Goal: Transaction & Acquisition: Purchase product/service

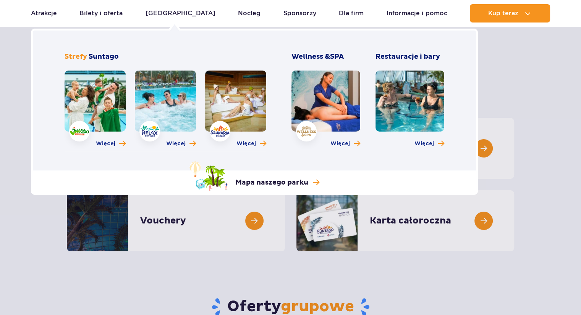
scroll to position [38, 0]
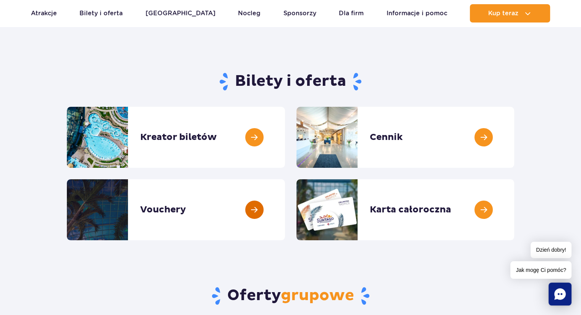
click at [285, 223] on link at bounding box center [285, 209] width 0 height 61
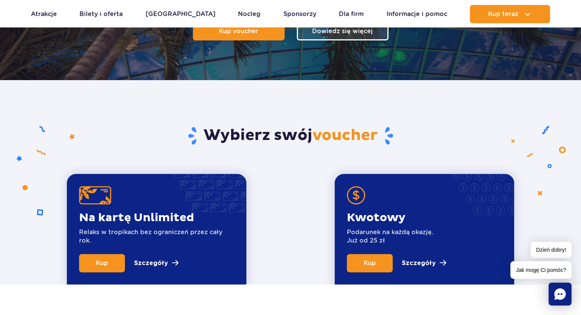
scroll to position [191, 0]
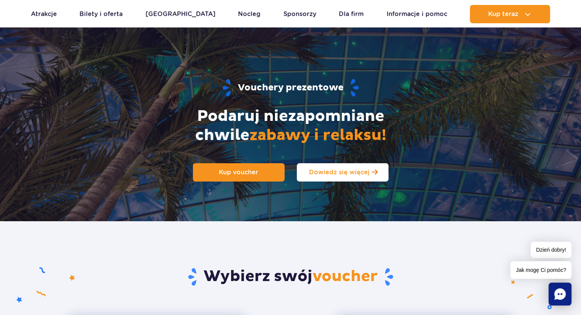
click at [331, 170] on span "Dowiedz się więcej" at bounding box center [339, 172] width 61 height 7
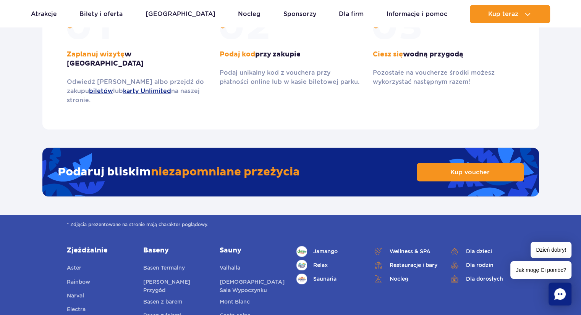
scroll to position [1214, 0]
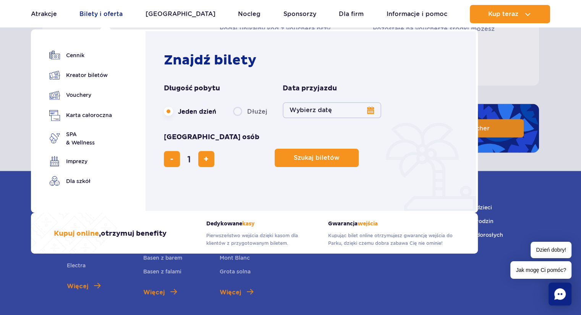
click at [103, 14] on link "Bilety i oferta" at bounding box center [100, 14] width 43 height 18
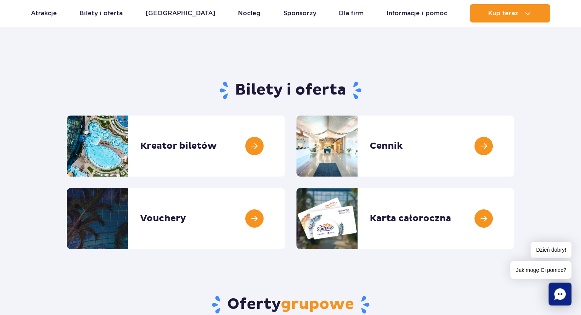
scroll to position [38, 0]
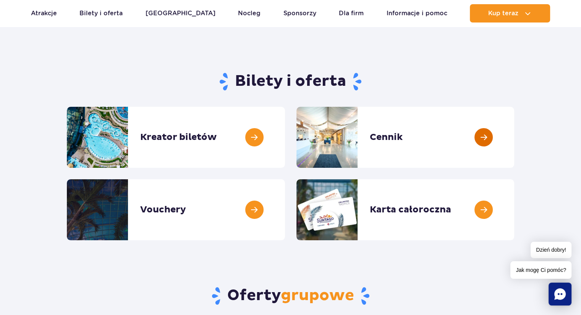
click at [514, 140] on link at bounding box center [514, 137] width 0 height 61
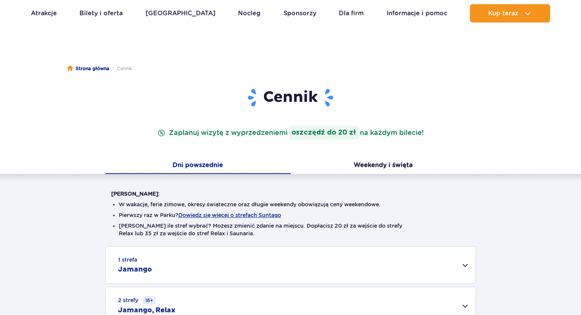
scroll to position [76, 0]
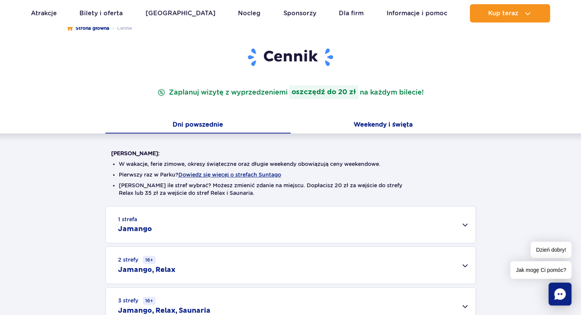
click at [384, 127] on button "Weekendy i święta" at bounding box center [382, 126] width 185 height 16
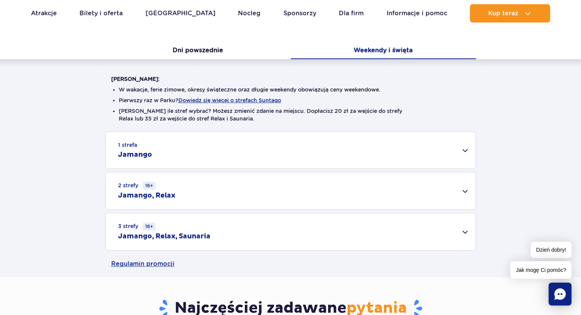
scroll to position [153, 0]
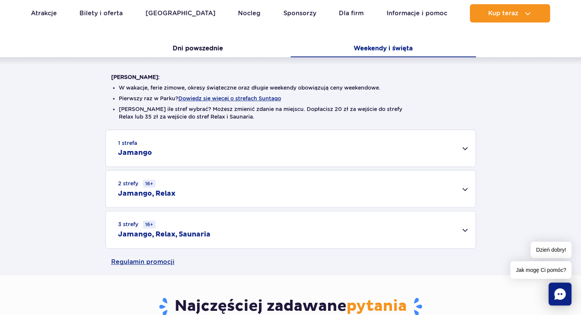
click at [446, 154] on div "1 strefa Jamango" at bounding box center [290, 148] width 369 height 37
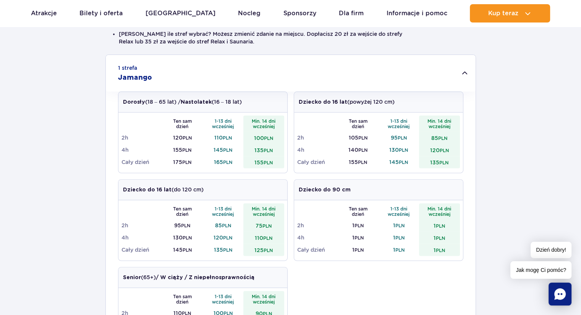
scroll to position [229, 0]
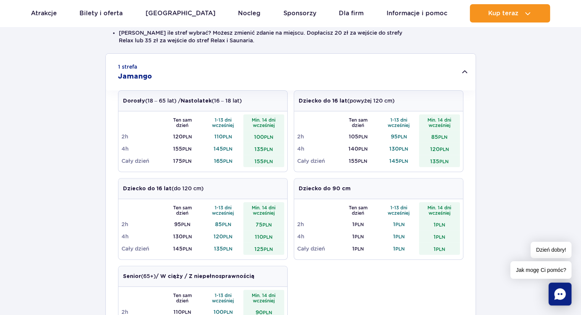
drag, startPoint x: 137, startPoint y: 77, endPoint x: 127, endPoint y: 80, distance: 9.8
click at [127, 80] on h2 "Jamango" at bounding box center [135, 76] width 34 height 9
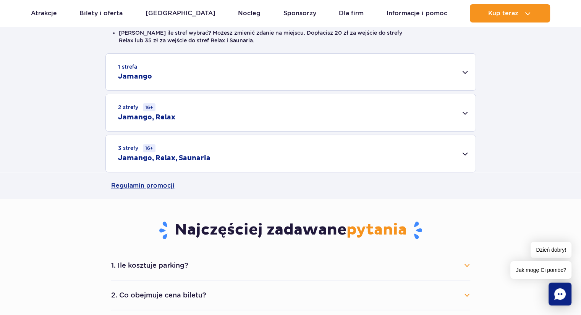
click at [142, 78] on h2 "Jamango" at bounding box center [135, 76] width 34 height 9
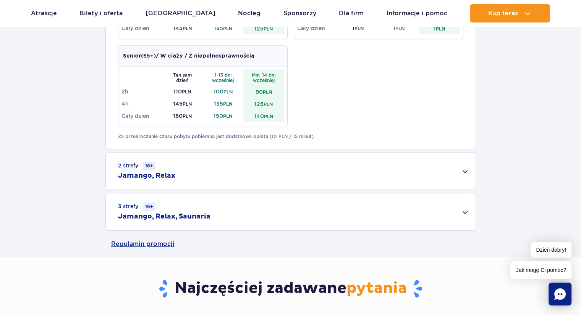
scroll to position [458, 0]
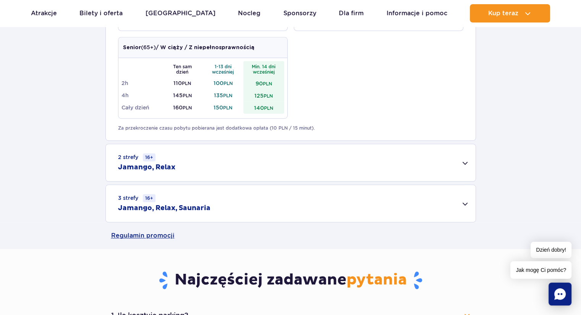
click at [203, 171] on div "2 strefy 16+ Jamango, Relax" at bounding box center [290, 162] width 369 height 37
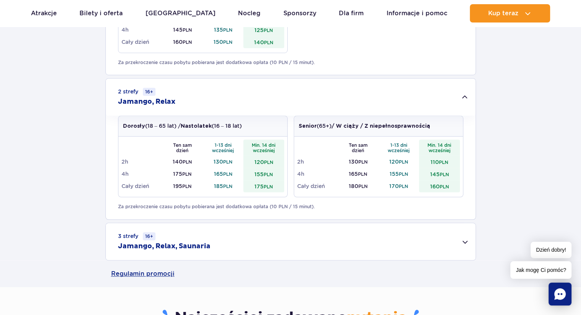
scroll to position [534, 0]
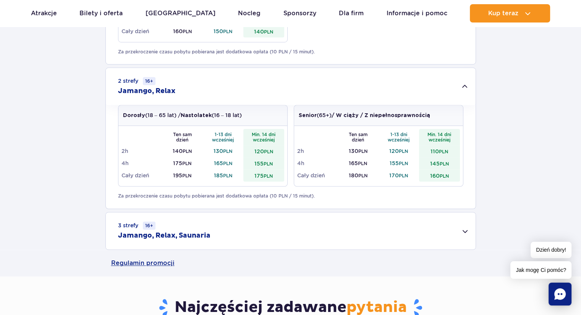
click at [267, 235] on div "3 strefy 16+ Jamango, Relax, Saunaria" at bounding box center [290, 231] width 369 height 37
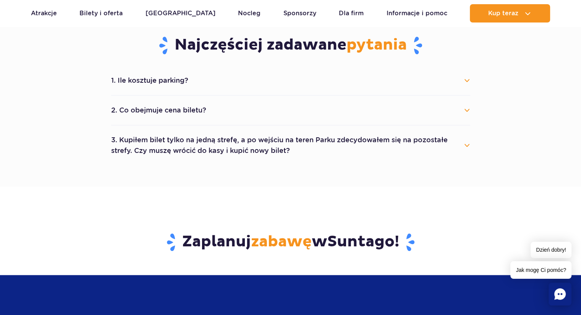
scroll to position [801, 0]
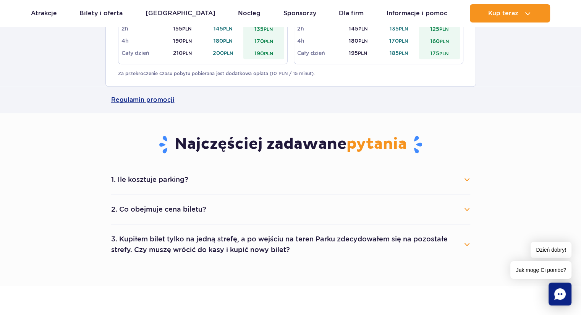
click at [178, 182] on button "1. Ile kosztuje parking?" at bounding box center [290, 179] width 359 height 17
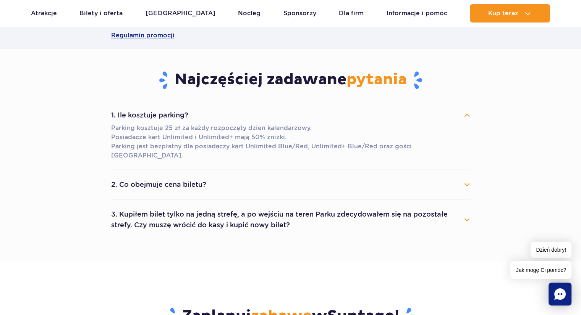
scroll to position [878, 0]
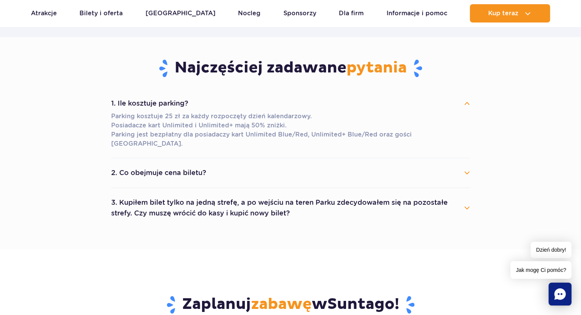
click at [173, 171] on button "2. Co obejmuje cena biletu?" at bounding box center [290, 172] width 359 height 17
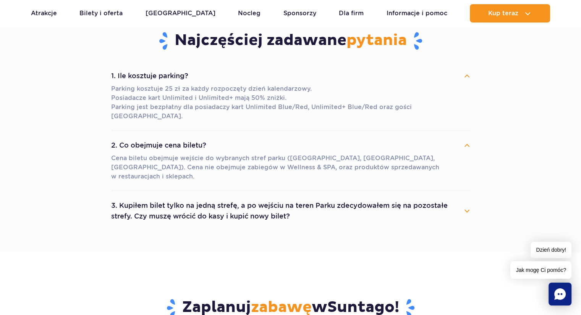
scroll to position [916, 0]
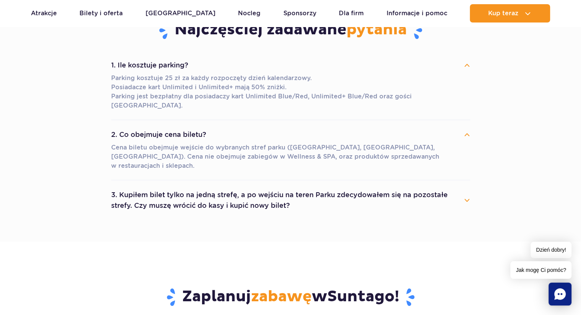
click at [310, 187] on button "3. Kupiłem bilet tylko na jedną strefę, a po wejściu na teren Parku zdecydowałe…" at bounding box center [290, 200] width 359 height 27
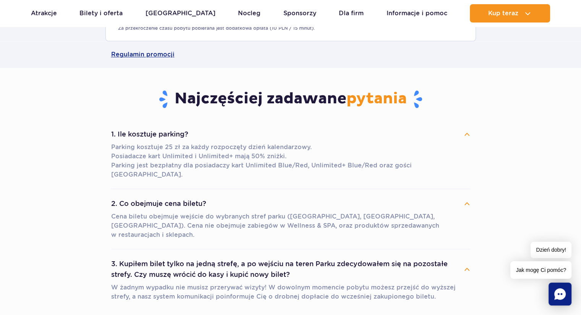
scroll to position [840, 0]
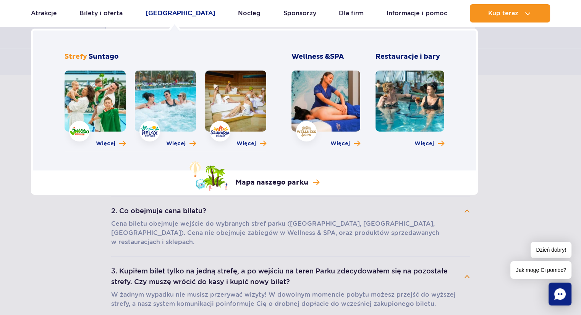
click at [159, 8] on link "Poznaj park" at bounding box center [180, 13] width 70 height 18
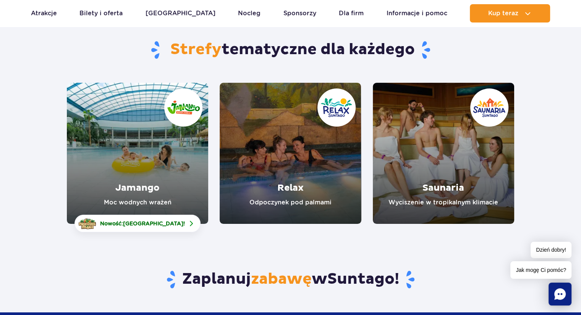
scroll to position [76, 0]
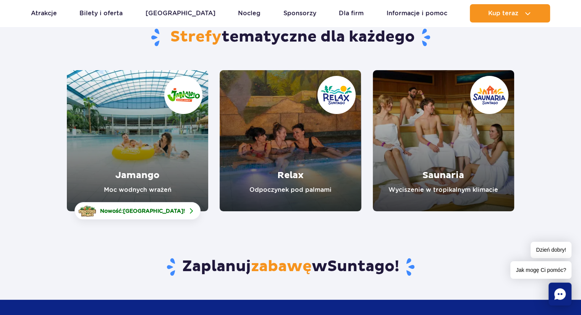
click at [151, 190] on link "Jamango" at bounding box center [137, 140] width 141 height 141
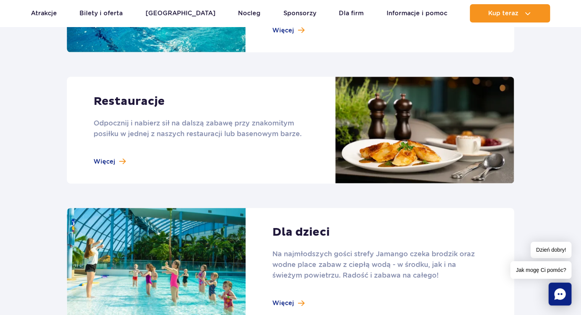
scroll to position [916, 0]
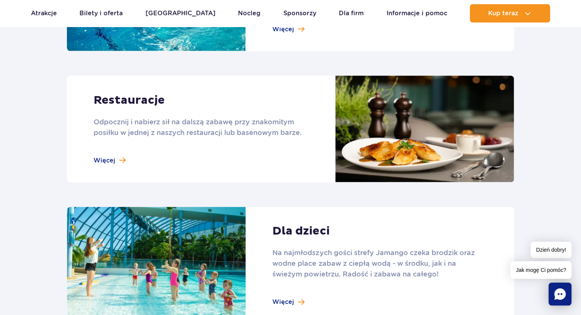
drag, startPoint x: 110, startPoint y: 163, endPoint x: 120, endPoint y: 167, distance: 10.8
click at [120, 167] on link at bounding box center [290, 129] width 447 height 107
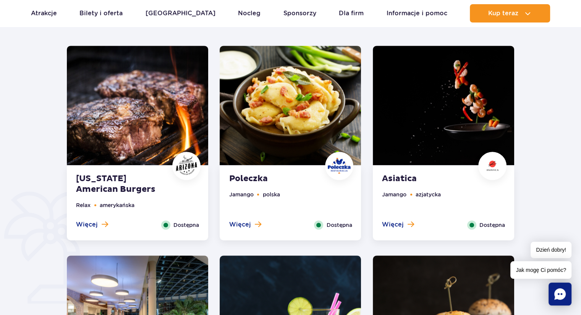
scroll to position [420, 0]
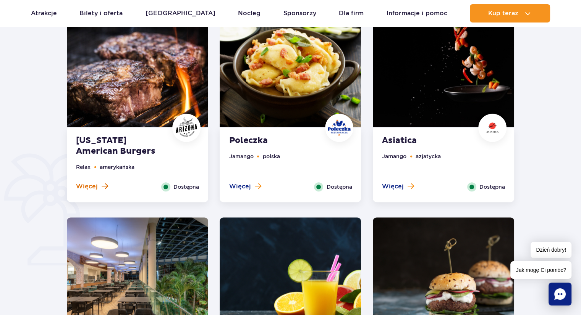
drag, startPoint x: 124, startPoint y: 140, endPoint x: 85, endPoint y: 185, distance: 59.6
drag, startPoint x: 85, startPoint y: 185, endPoint x: 57, endPoint y: 159, distance: 38.6
click at [58, 156] on div at bounding box center [290, 173] width 639 height 508
click at [94, 187] on span "Więcej" at bounding box center [87, 186] width 22 height 8
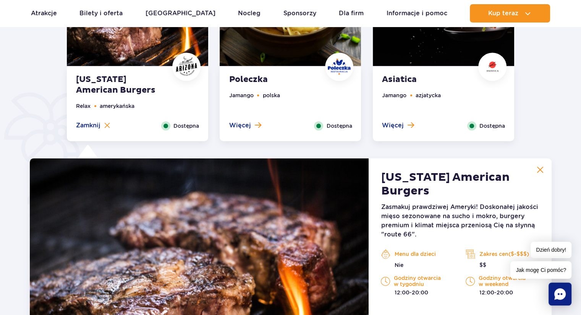
scroll to position [479, 0]
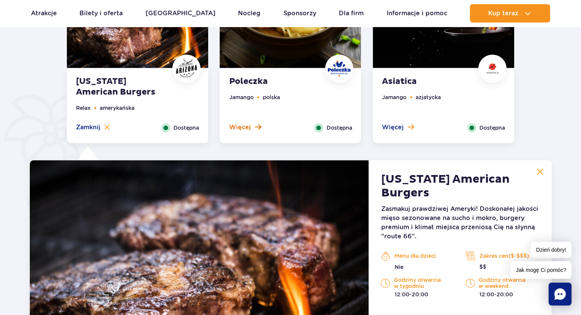
click at [248, 129] on span "Więcej" at bounding box center [240, 127] width 22 height 8
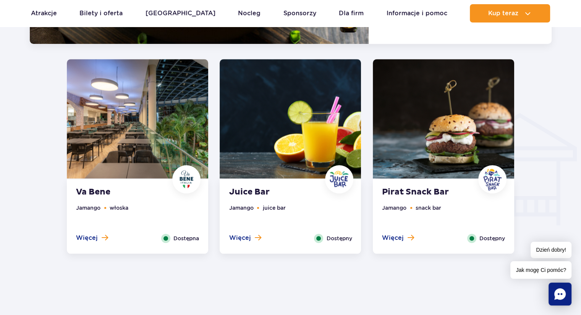
scroll to position [822, 0]
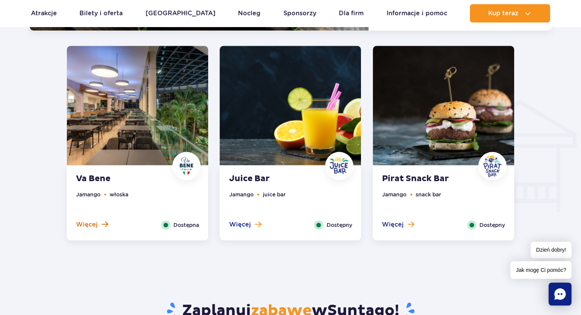
click at [89, 222] on span "Więcej" at bounding box center [87, 225] width 22 height 8
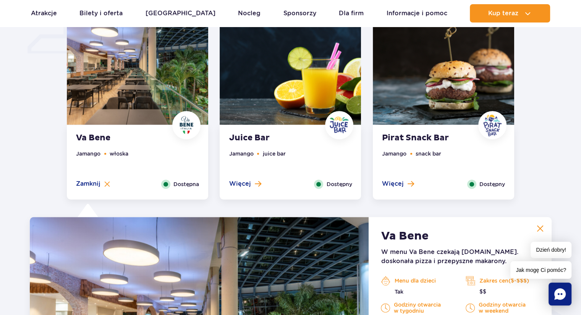
scroll to position [612, 0]
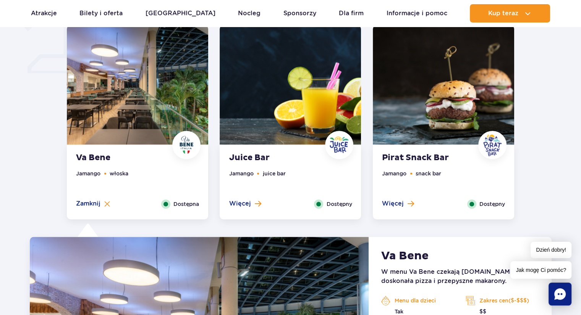
click at [263, 203] on div "Więcej Zamknij" at bounding box center [245, 204] width 44 height 9
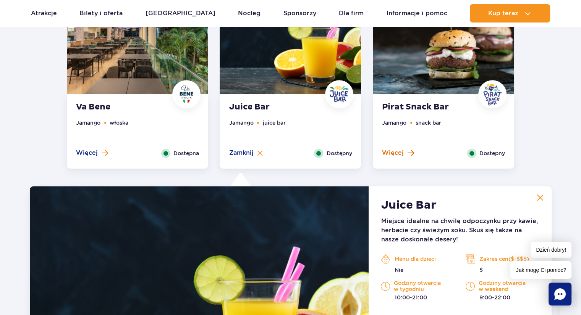
scroll to position [650, 0]
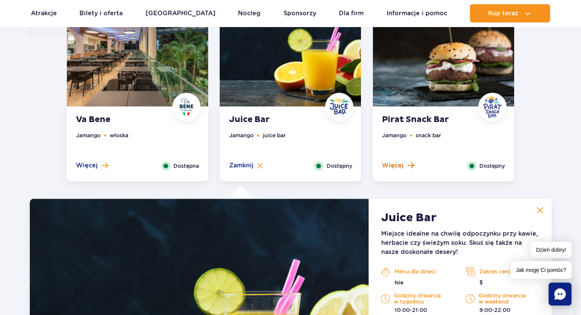
click at [402, 165] on span "Więcej" at bounding box center [393, 165] width 22 height 8
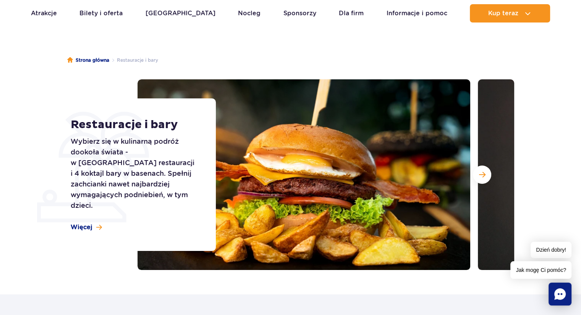
scroll to position [40, 0]
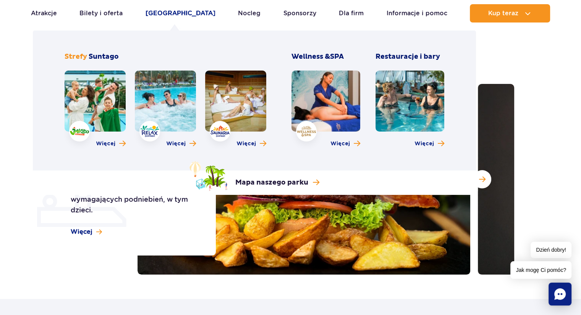
click at [161, 15] on link "[GEOGRAPHIC_DATA]" at bounding box center [180, 13] width 70 height 18
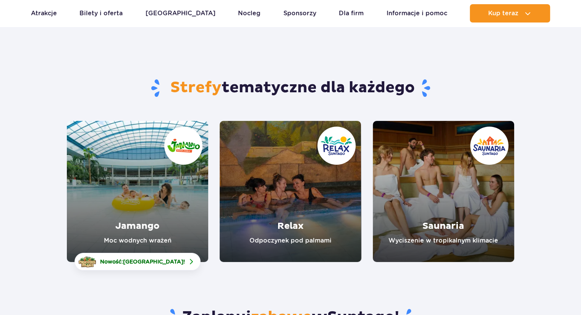
scroll to position [76, 0]
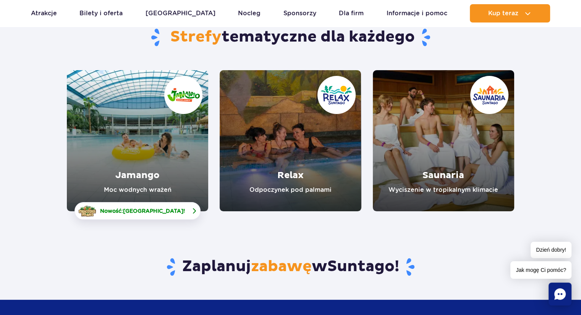
click at [153, 207] on span "Nowość: Crocodile Island !" at bounding box center [142, 211] width 85 height 8
click at [123, 133] on link "Jamango" at bounding box center [137, 140] width 141 height 141
click at [276, 171] on link "Relax" at bounding box center [289, 140] width 141 height 141
click at [411, 143] on link "Saunaria" at bounding box center [443, 140] width 141 height 141
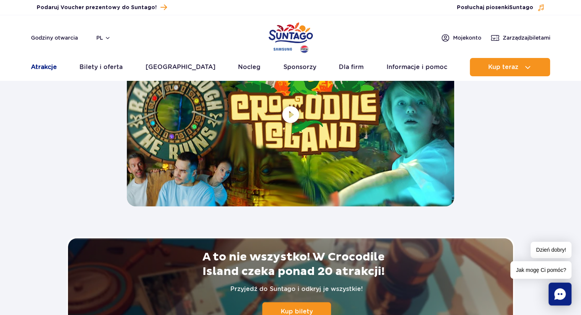
scroll to position [1488, 0]
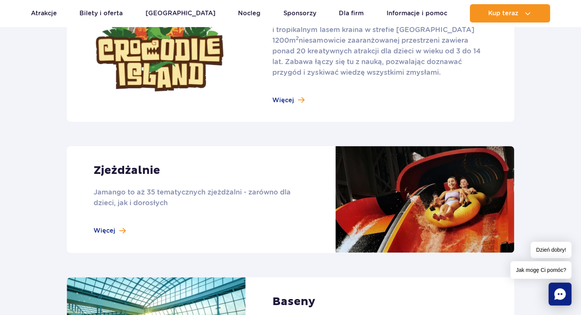
scroll to position [649, 0]
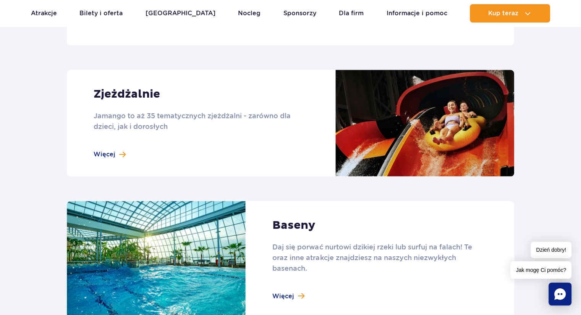
click at [101, 156] on link at bounding box center [290, 123] width 447 height 107
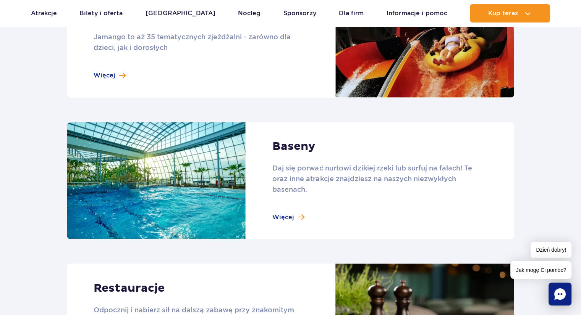
scroll to position [763, 0]
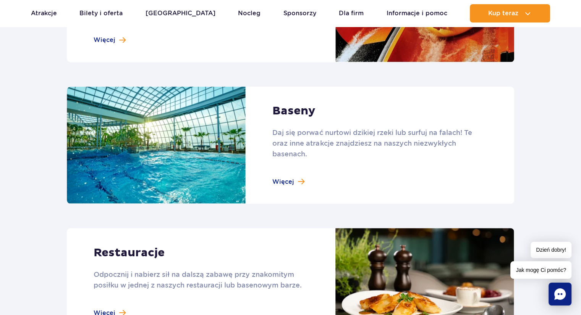
click at [286, 178] on link at bounding box center [290, 146] width 447 height 118
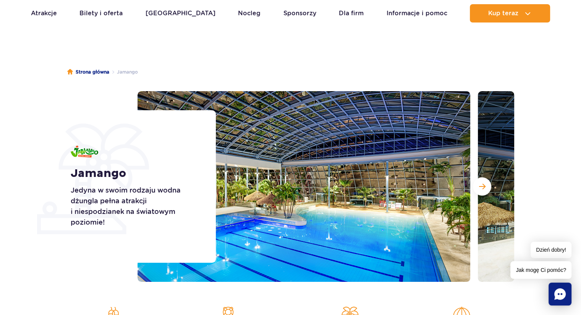
scroll to position [0, 0]
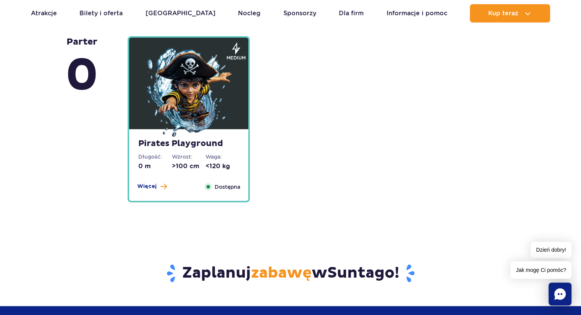
scroll to position [1756, 0]
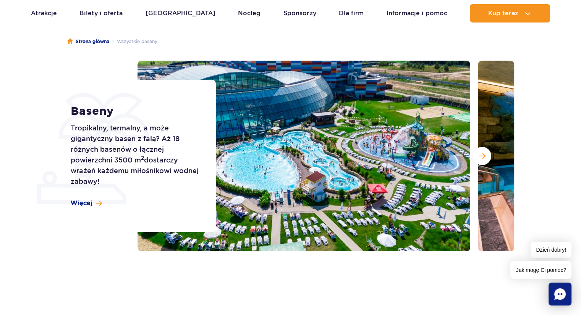
scroll to position [76, 0]
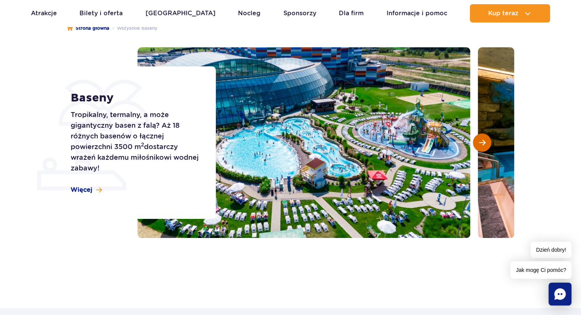
click at [485, 145] on button "Następny slajd" at bounding box center [481, 143] width 18 height 18
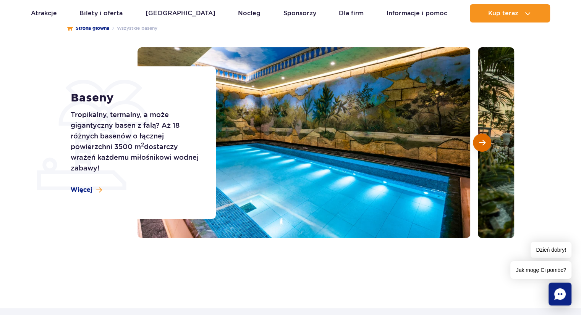
click at [485, 145] on button "Następny slajd" at bounding box center [481, 143] width 18 height 18
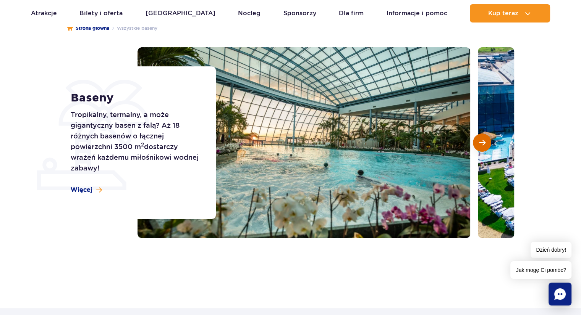
click at [485, 145] on button "Następny slajd" at bounding box center [481, 143] width 18 height 18
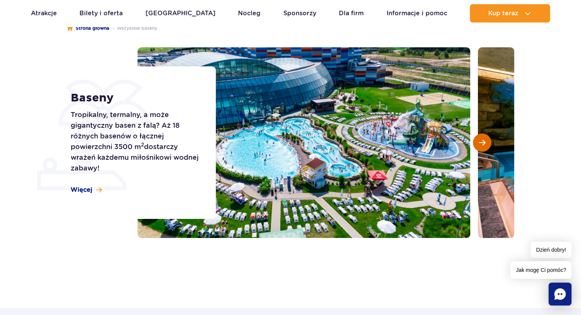
click at [485, 145] on button "Następny slajd" at bounding box center [481, 143] width 18 height 18
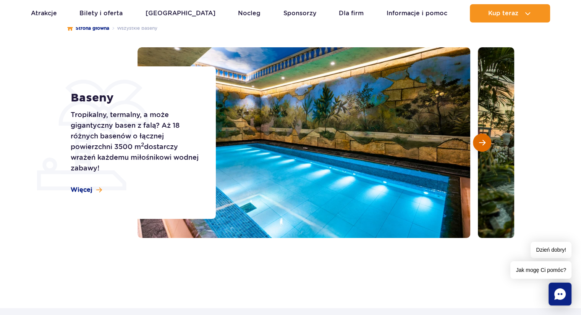
click at [485, 145] on button "Następny slajd" at bounding box center [481, 143] width 18 height 18
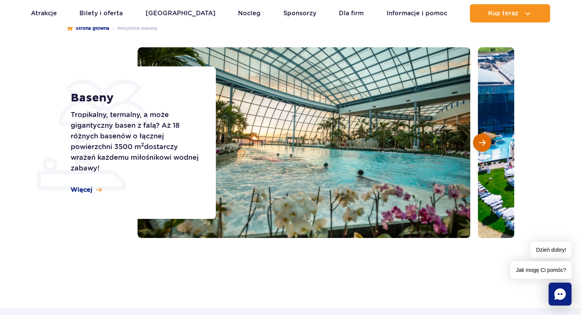
click at [485, 145] on button "Następny slajd" at bounding box center [481, 143] width 18 height 18
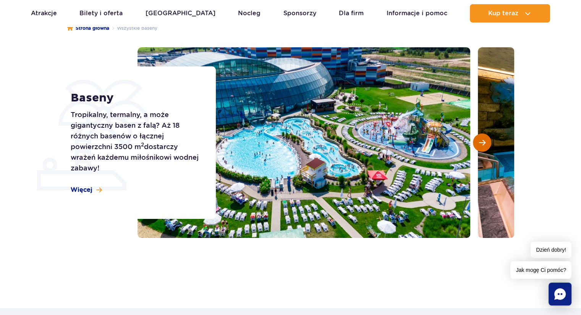
click at [485, 145] on button "Następny slajd" at bounding box center [481, 143] width 18 height 18
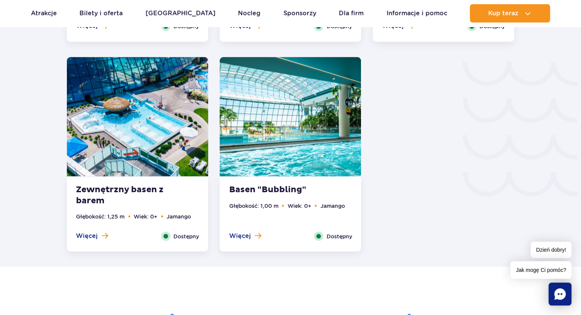
scroll to position [1298, 0]
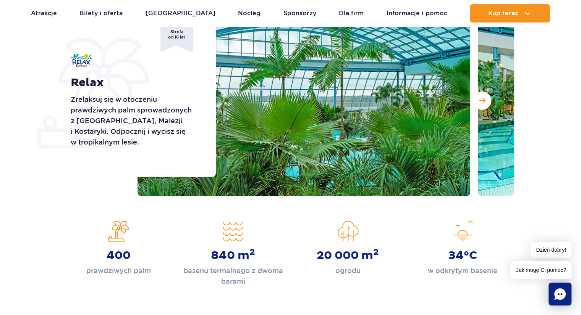
scroll to position [114, 0]
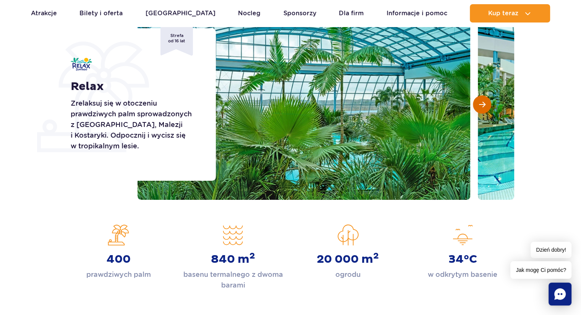
click at [477, 100] on button "Następny slajd" at bounding box center [481, 104] width 18 height 18
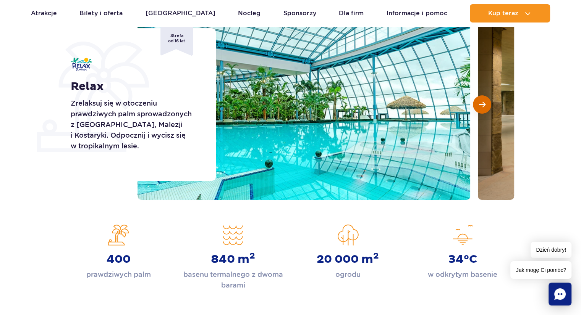
click at [479, 100] on button "Następny slajd" at bounding box center [481, 104] width 18 height 18
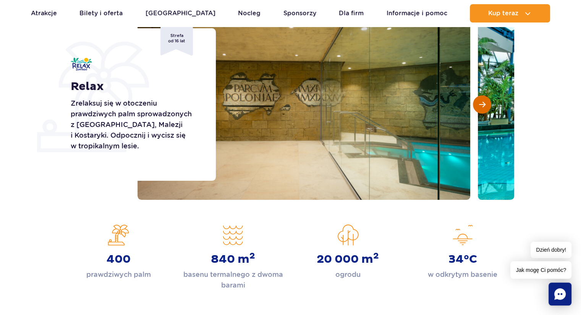
click at [479, 100] on button "Następny slajd" at bounding box center [481, 104] width 18 height 18
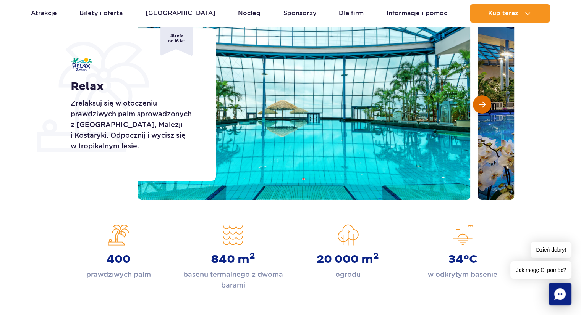
click at [479, 100] on button "Następny slajd" at bounding box center [481, 104] width 18 height 18
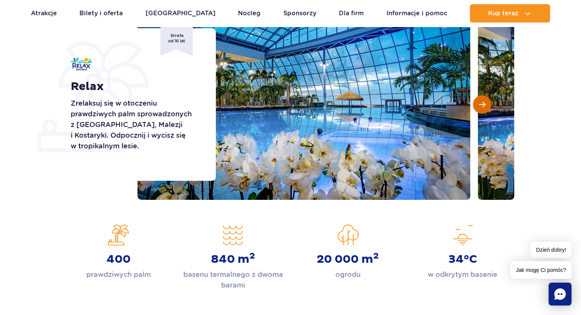
click at [479, 100] on button "Następny slajd" at bounding box center [481, 104] width 18 height 18
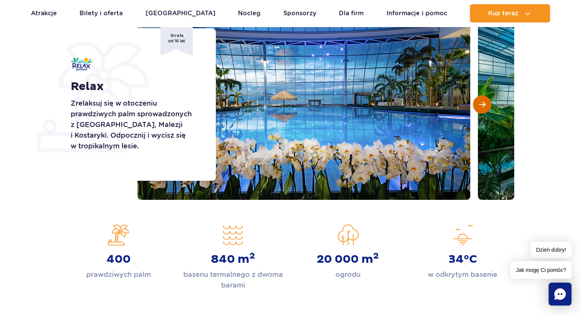
click at [479, 100] on button "Następny slajd" at bounding box center [481, 104] width 18 height 18
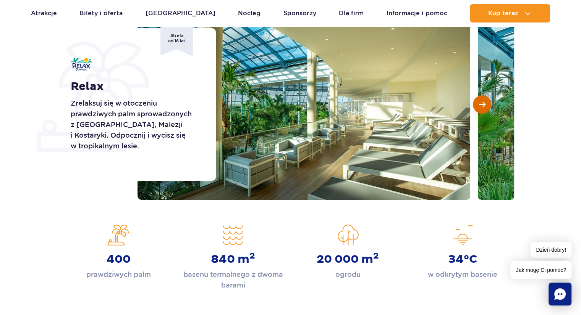
click at [480, 100] on button "Następny slajd" at bounding box center [481, 104] width 18 height 18
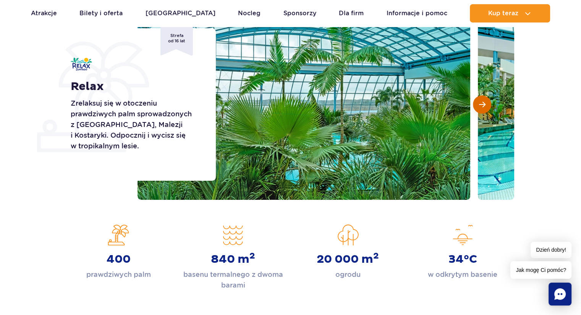
click at [480, 100] on button "Następny slajd" at bounding box center [481, 104] width 18 height 18
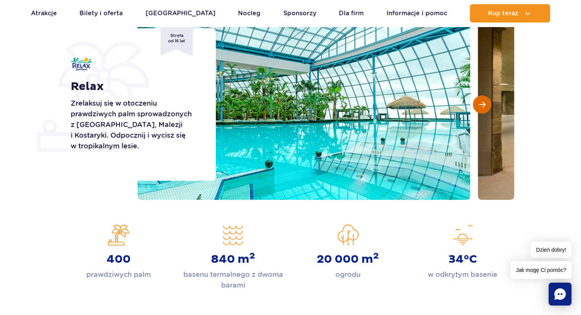
click at [480, 100] on button "Następny slajd" at bounding box center [481, 104] width 18 height 18
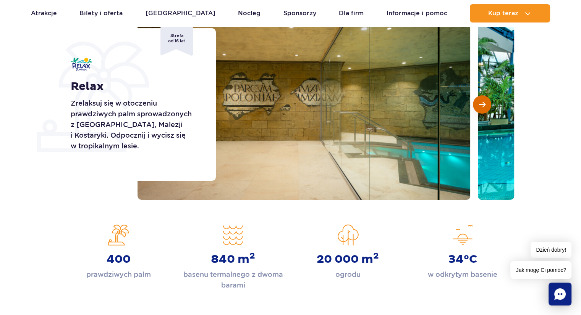
click at [480, 100] on button "Następny slajd" at bounding box center [481, 104] width 18 height 18
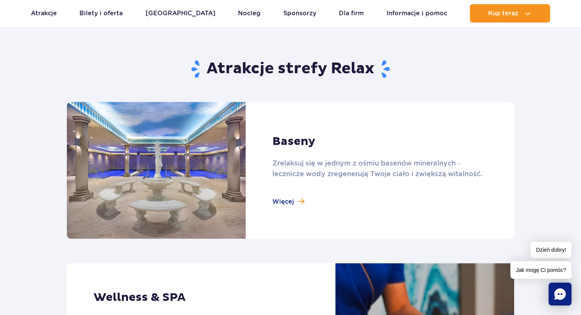
scroll to position [458, 0]
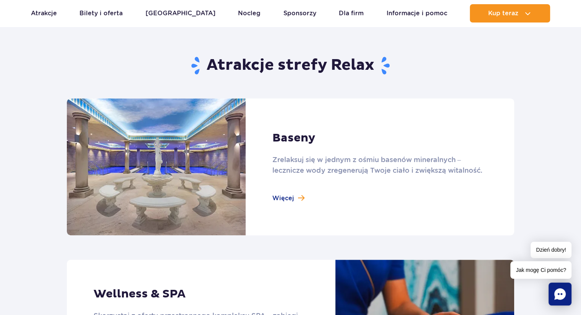
click at [278, 196] on link at bounding box center [290, 166] width 447 height 137
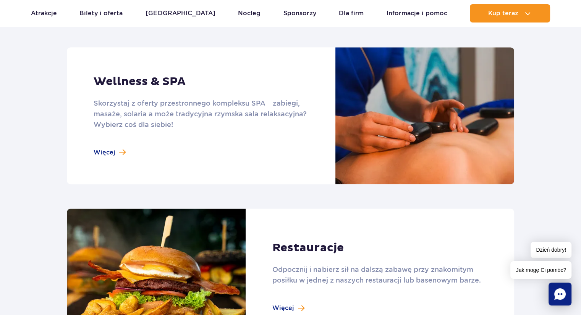
scroll to position [687, 0]
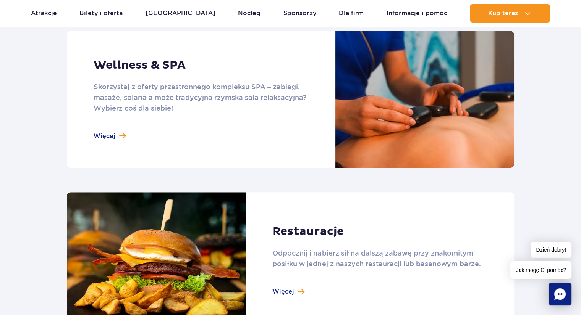
click at [113, 135] on link at bounding box center [290, 99] width 447 height 137
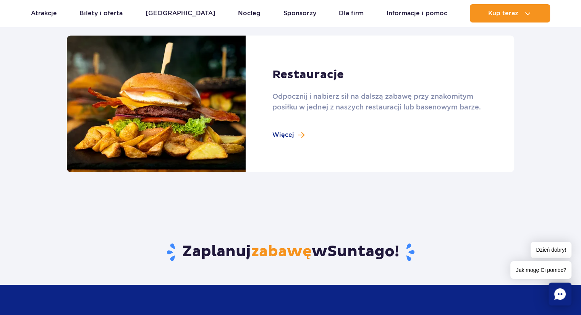
scroll to position [763, 0]
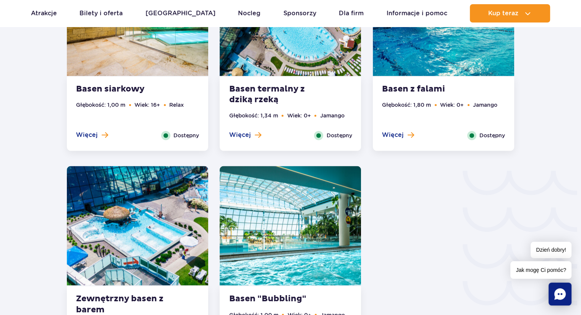
scroll to position [1183, 0]
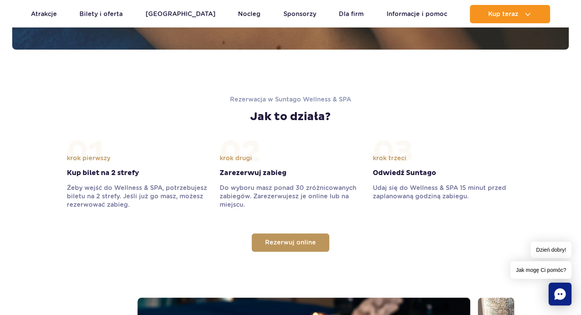
scroll to position [801, 0]
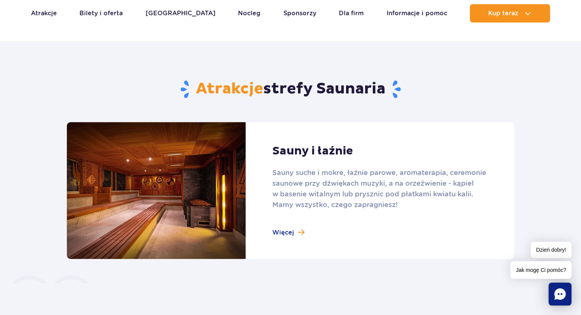
scroll to position [420, 0]
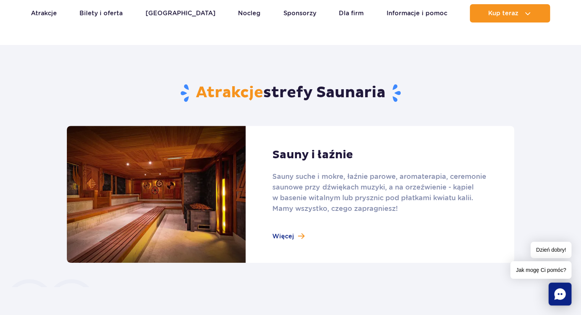
click at [277, 231] on link at bounding box center [290, 194] width 447 height 137
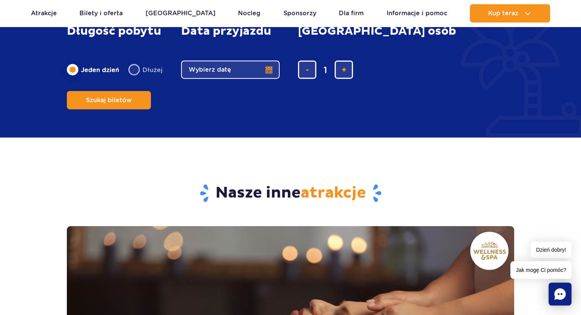
scroll to position [1794, 0]
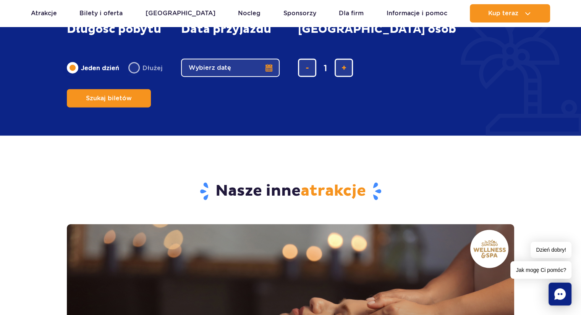
click at [264, 77] on button "Wybierz datę" at bounding box center [230, 68] width 98 height 18
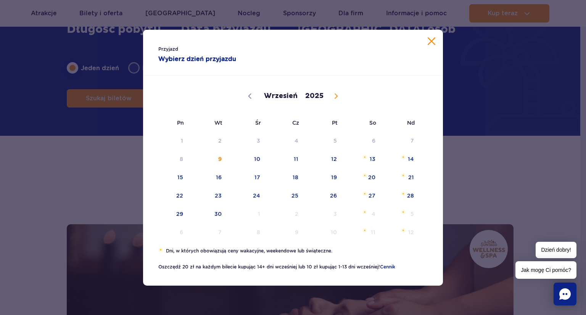
click at [338, 97] on icon at bounding box center [336, 96] width 5 height 5
select select "9"
click at [369, 162] on span "11" at bounding box center [362, 159] width 39 height 18
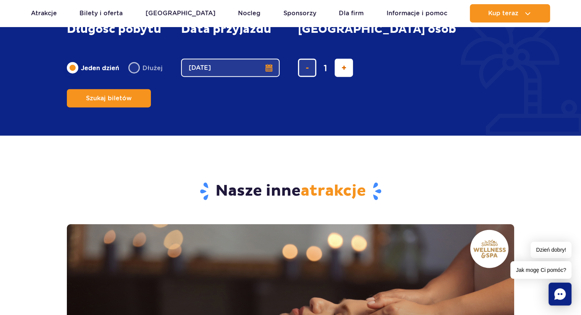
click at [341, 68] on span "dodaj bilet" at bounding box center [343, 68] width 5 height 0
type input "2"
click at [129, 95] on span "Szukaj biletów" at bounding box center [106, 98] width 46 height 7
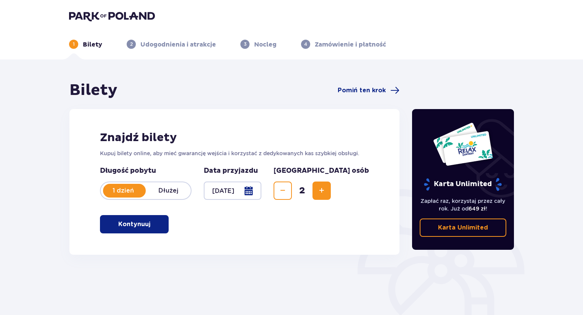
scroll to position [38, 0]
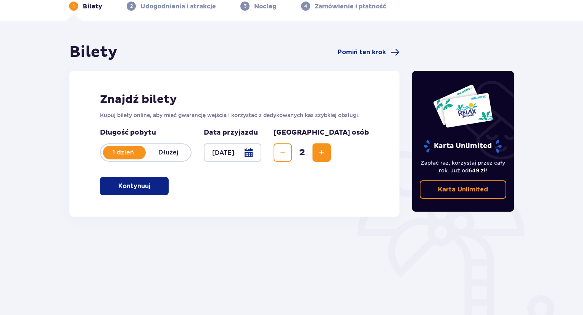
click at [142, 184] on p "Kontynuuj" at bounding box center [134, 186] width 32 height 8
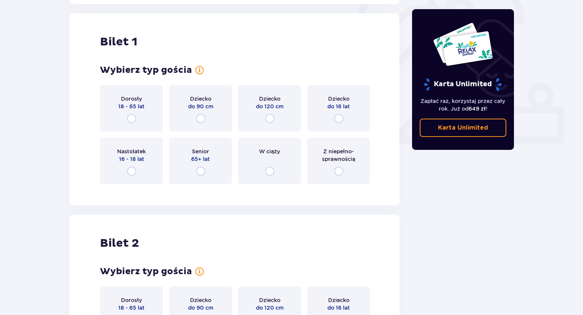
scroll to position [255, 0]
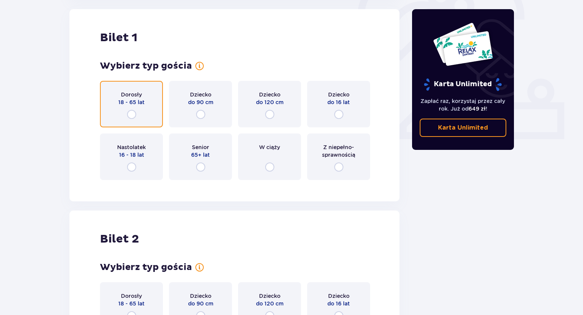
click at [132, 116] on input "radio" at bounding box center [131, 114] width 9 height 9
radio input "true"
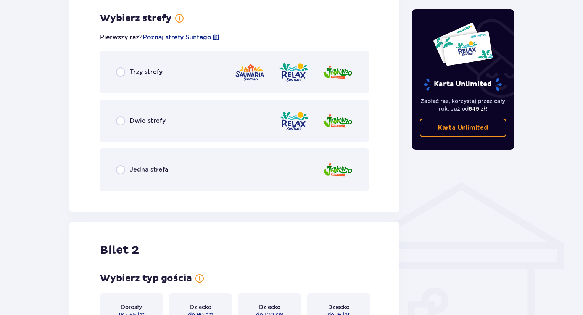
scroll to position [441, 0]
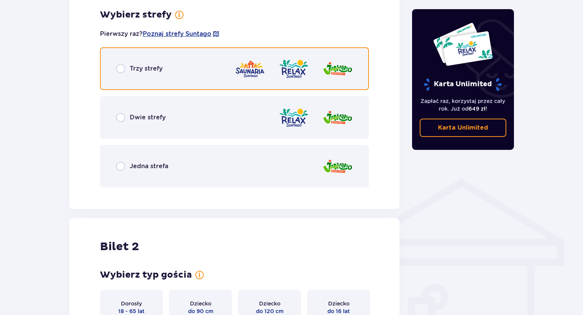
click at [118, 67] on input "radio" at bounding box center [120, 68] width 9 height 9
radio input "true"
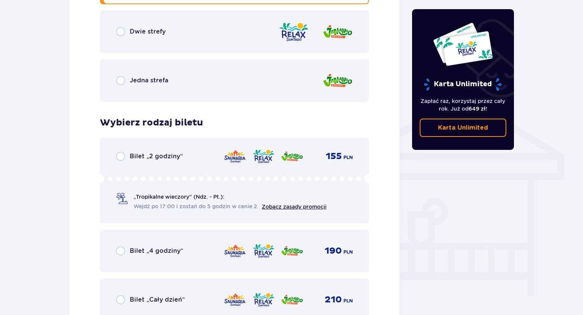
scroll to position [559, 0]
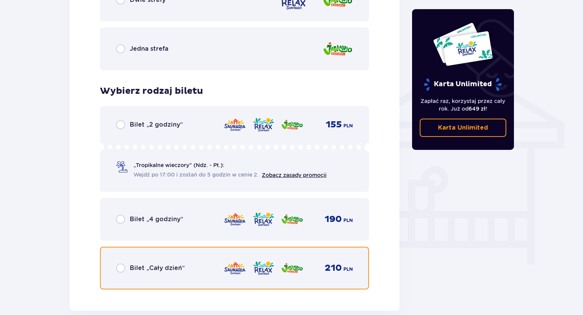
click at [122, 270] on input "radio" at bounding box center [120, 268] width 9 height 9
radio input "true"
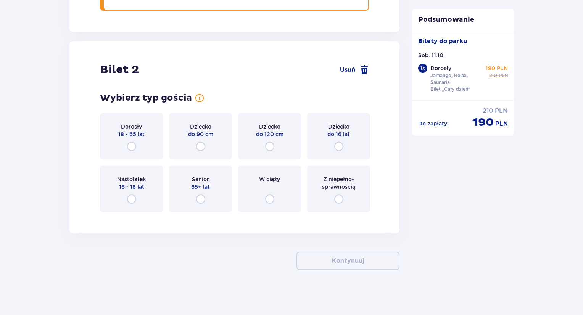
scroll to position [838, 0]
click at [127, 148] on input "radio" at bounding box center [131, 146] width 9 height 9
radio input "true"
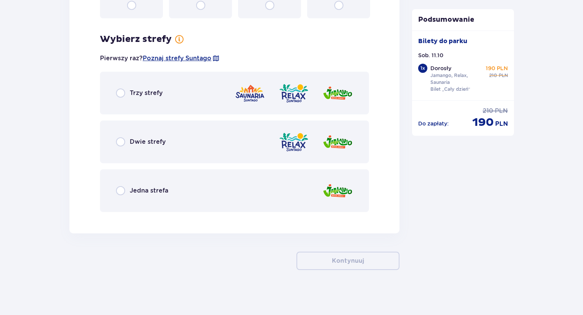
scroll to position [1032, 0]
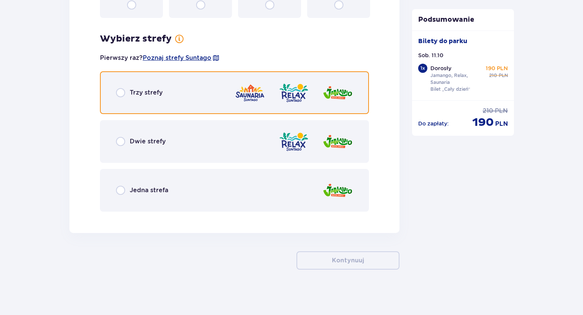
click at [121, 91] on input "radio" at bounding box center [120, 92] width 9 height 9
radio input "true"
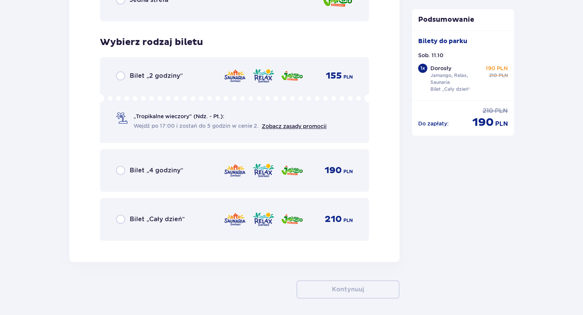
scroll to position [1250, 0]
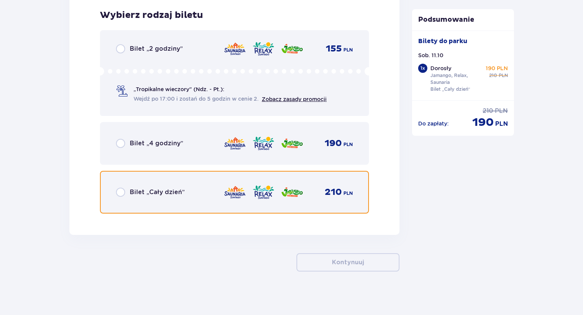
click at [123, 190] on input "radio" at bounding box center [120, 192] width 9 height 9
radio input "true"
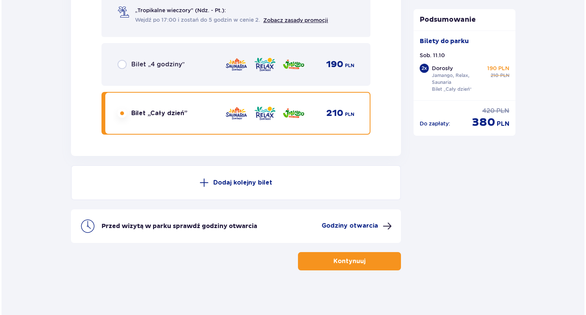
scroll to position [1329, 0]
click at [352, 225] on p "Godziny otwarcia" at bounding box center [348, 225] width 56 height 8
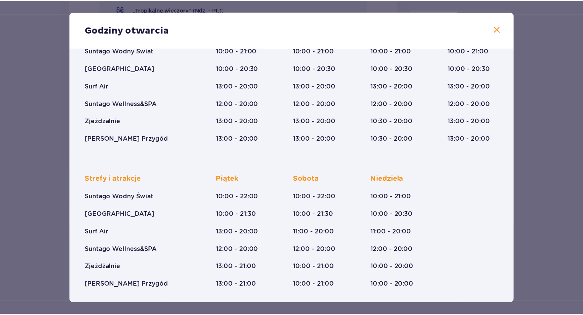
scroll to position [81, 0]
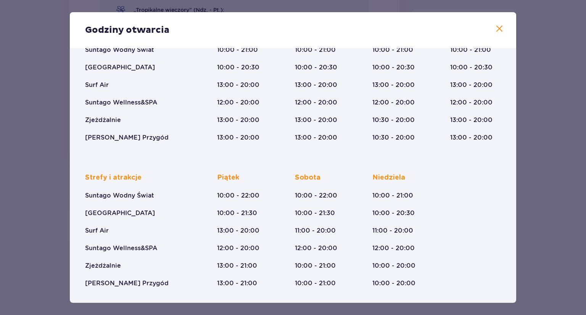
click at [547, 186] on div "Godziny otwarcia Styczeń - Grudzień [DATE] ([DATE]) Wszystkich Świętych ([DATE]…" at bounding box center [293, 157] width 586 height 315
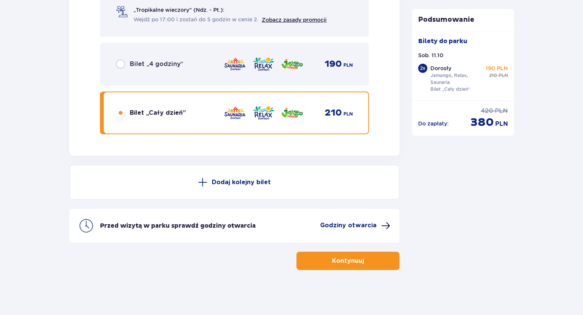
click at [361, 260] on span "button" at bounding box center [365, 260] width 9 height 9
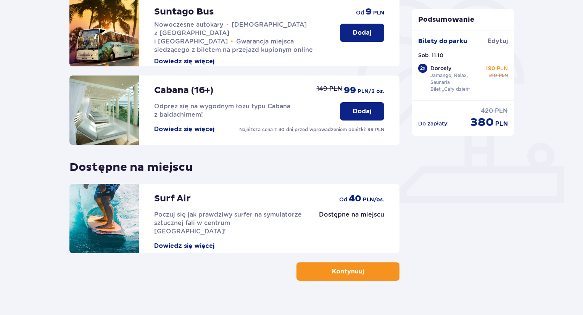
scroll to position [202, 0]
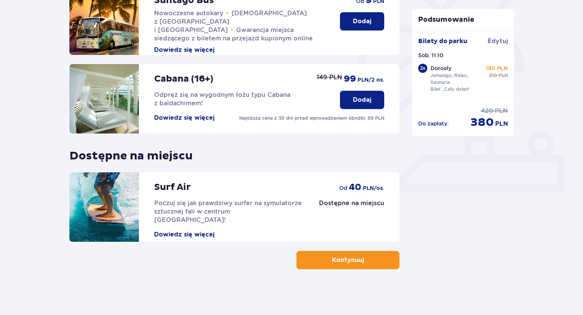
click at [379, 257] on button "Kontynuuj" at bounding box center [348, 260] width 103 height 18
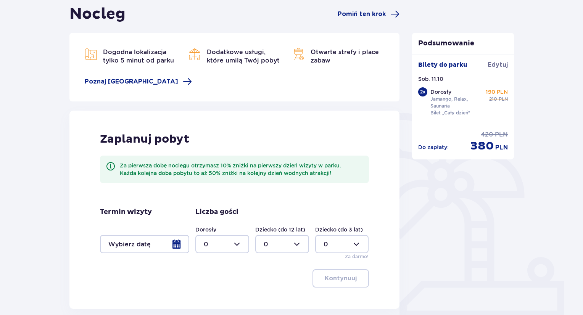
scroll to position [144, 0]
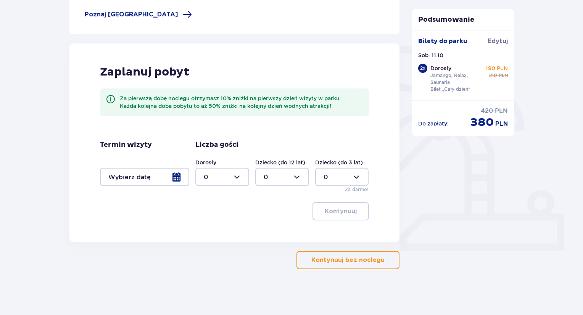
click at [391, 253] on button "Kontynuuj bez noclegu" at bounding box center [348, 260] width 103 height 18
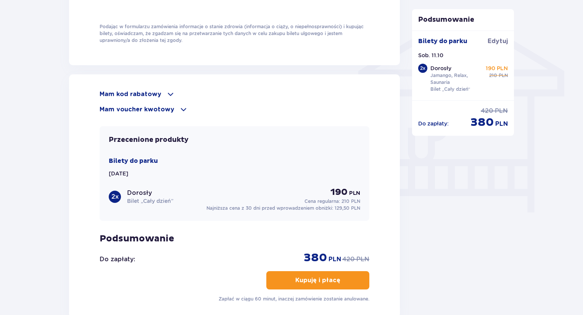
scroll to position [649, 0]
